Goal: Transaction & Acquisition: Subscribe to service/newsletter

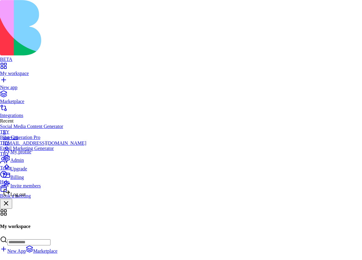
click at [40, 171] on div "Upgrade" at bounding box center [44, 167] width 83 height 9
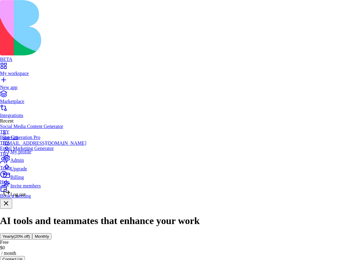
click at [41, 197] on div "Log out" at bounding box center [44, 192] width 83 height 9
